Goal: Find specific page/section: Find specific page/section

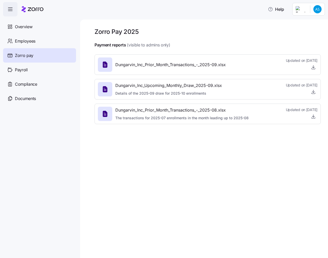
click at [105, 118] on icon at bounding box center [105, 114] width 8 height 8
click at [190, 111] on span "Dungarvin_Inc_Prior_Month_Transactions_-_2025-08.xlsx" at bounding box center [181, 110] width 133 height 6
click at [106, 115] on icon at bounding box center [105, 114] width 5 height 6
click at [311, 118] on icon "button" at bounding box center [313, 116] width 5 height 5
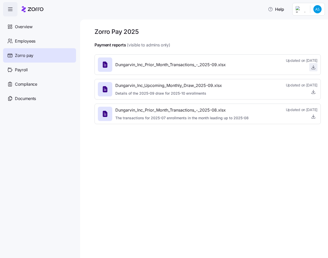
click at [312, 69] on icon "button" at bounding box center [313, 68] width 3 height 1
click at [314, 93] on icon "button" at bounding box center [313, 91] width 5 height 5
click at [153, 177] on div "Zorro Pay 2025 Payment reports (visible to admins only) Dungarvin_Inc_Prior_Mon…" at bounding box center [204, 139] width 248 height 239
click at [159, 42] on div at bounding box center [208, 39] width 226 height 6
click at [25, 102] on div "Documents" at bounding box center [39, 98] width 73 height 14
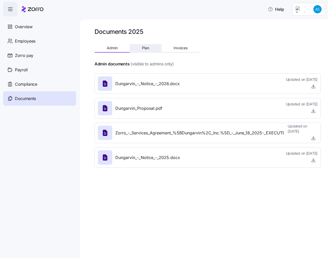
click at [149, 47] on span "Plan" at bounding box center [145, 48] width 7 height 4
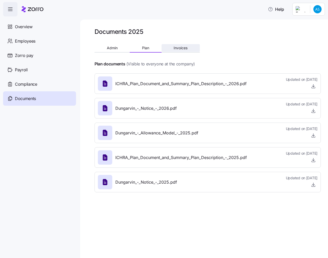
click at [181, 50] on span "Invoices" at bounding box center [181, 48] width 14 height 4
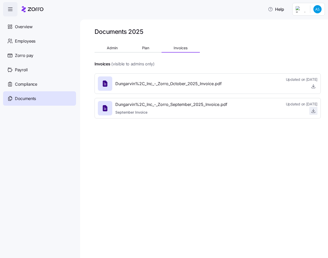
click at [312, 110] on icon "button" at bounding box center [313, 110] width 5 height 5
click at [318, 86] on div "Dungarvin%2C_Inc_-_Zorro_October_2025_Invoice.pdf Updated on [DATE]" at bounding box center [208, 83] width 226 height 21
click at [313, 86] on icon "button" at bounding box center [313, 85] width 0 height 3
click at [137, 45] on button "Plan" at bounding box center [146, 48] width 32 height 8
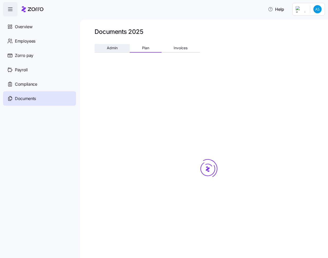
click at [115, 51] on button "Admin" at bounding box center [112, 48] width 35 height 8
click at [45, 55] on div "Zorro pay" at bounding box center [39, 55] width 73 height 14
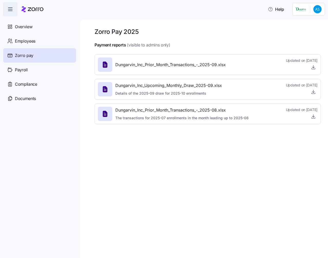
click at [56, 171] on nav "Overview Employees Zorro pay Payroll Compliance Documents" at bounding box center [40, 137] width 80 height 242
click at [306, 244] on div "Zorro Pay 2025 Payment reports (visible to admins only) Dungarvin_Inc_Prior_Mon…" at bounding box center [204, 139] width 248 height 239
click at [21, 101] on span "Documents" at bounding box center [25, 99] width 21 height 6
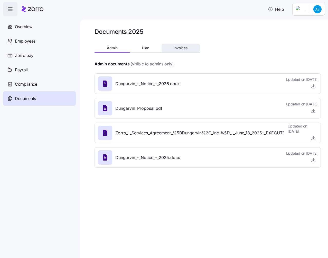
click at [193, 47] on button "Invoices" at bounding box center [181, 48] width 38 height 8
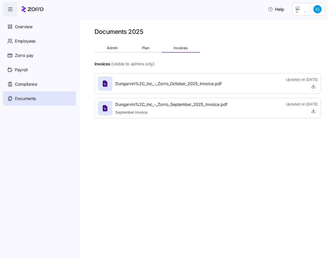
click at [134, 43] on div "Documents 2025 Admin Plan Invoices Invoices (visible to admins only) Dungarvin%…" at bounding box center [208, 75] width 226 height 95
click at [139, 45] on button "Plan" at bounding box center [146, 48] width 32 height 8
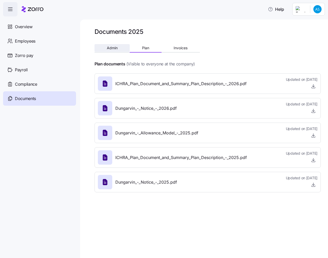
click at [110, 48] on span "Admin" at bounding box center [112, 48] width 11 height 4
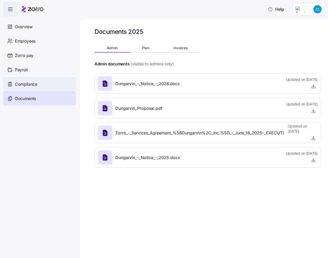
click at [31, 86] on span "Compliance" at bounding box center [26, 84] width 22 height 6
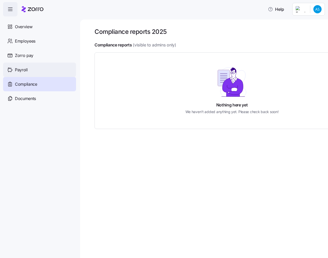
click at [38, 68] on div "Payroll" at bounding box center [39, 70] width 73 height 14
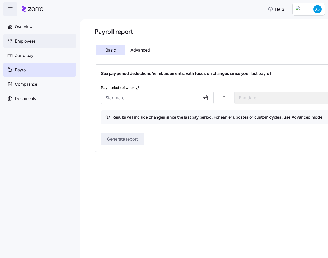
click at [40, 41] on div "Employees" at bounding box center [39, 41] width 73 height 14
